Goal: Task Accomplishment & Management: Use online tool/utility

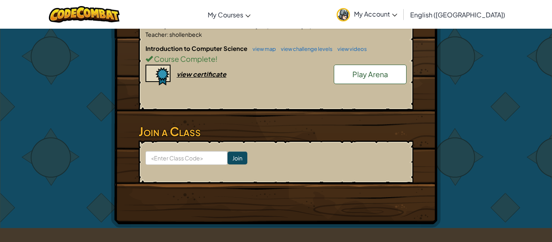
scroll to position [426, 0]
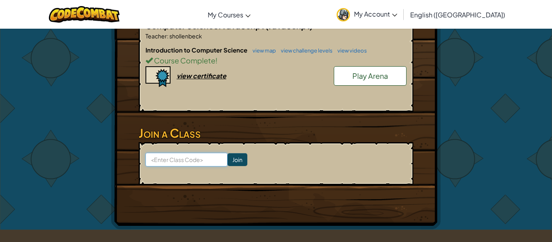
click at [185, 162] on input at bounding box center [186, 160] width 82 height 14
type input "CookForkNext"
click at [233, 161] on input "Join" at bounding box center [238, 159] width 20 height 13
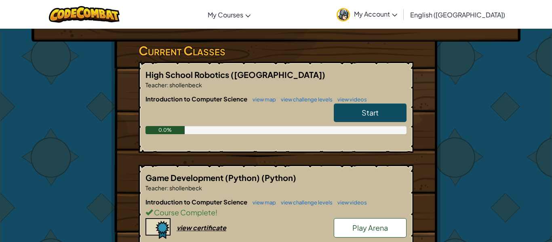
scroll to position [123, 0]
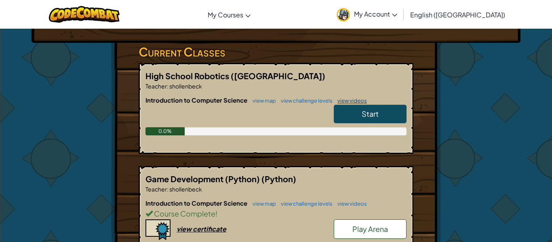
click at [352, 103] on link "view videos" at bounding box center [350, 100] width 34 height 6
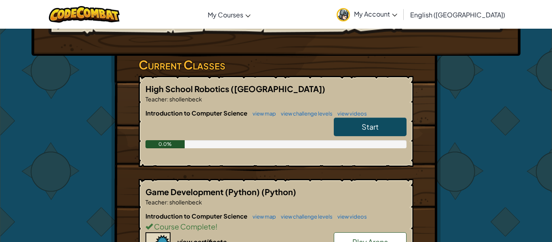
scroll to position [120, 0]
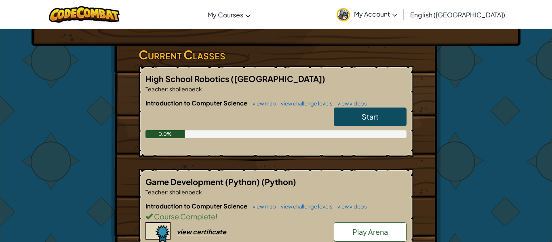
click at [370, 110] on link "Start" at bounding box center [370, 116] width 73 height 19
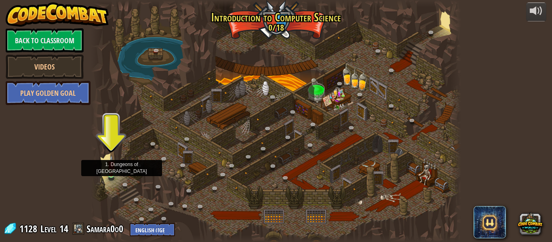
click at [109, 175] on img at bounding box center [111, 164] width 8 height 19
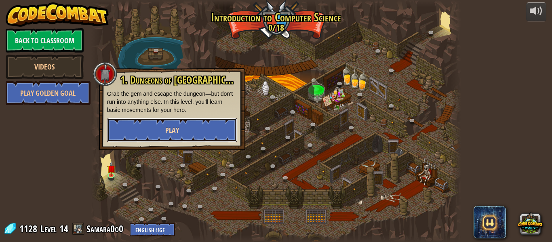
click at [187, 136] on button "Play" at bounding box center [172, 130] width 130 height 24
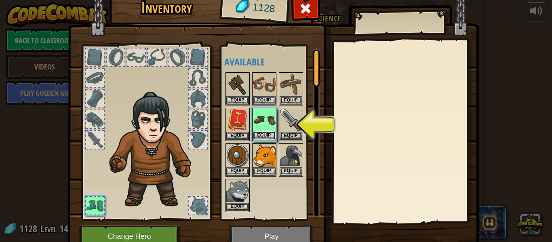
click at [268, 132] on button "Equip" at bounding box center [264, 135] width 23 height 8
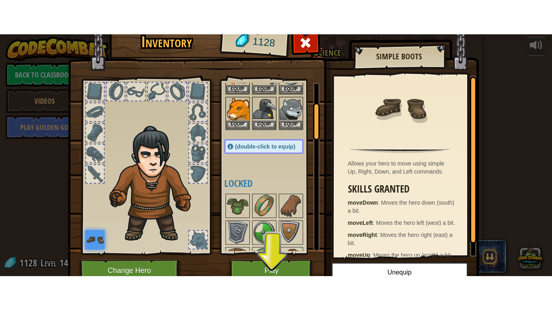
scroll to position [87, 0]
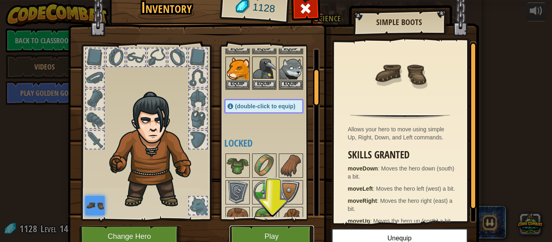
click at [258, 229] on button "Play" at bounding box center [272, 236] width 84 height 22
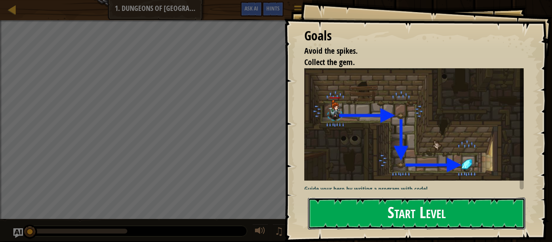
click at [391, 217] on button "Start Level" at bounding box center [416, 214] width 217 height 32
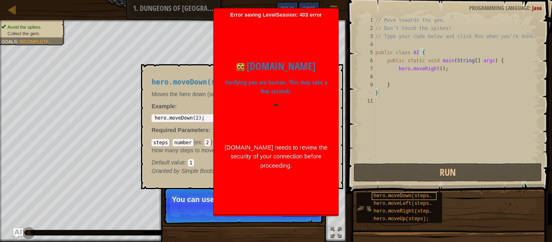
click at [387, 197] on span "hero.moveDown(steps);" at bounding box center [404, 196] width 61 height 6
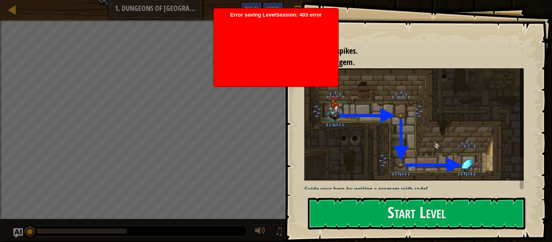
click at [289, 46] on div at bounding box center [276, 50] width 116 height 65
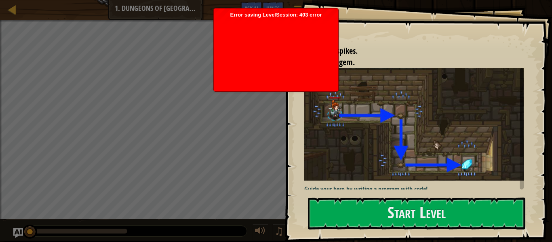
click at [289, 46] on div at bounding box center [276, 50] width 116 height 65
